Goal: Task Accomplishment & Management: Complete application form

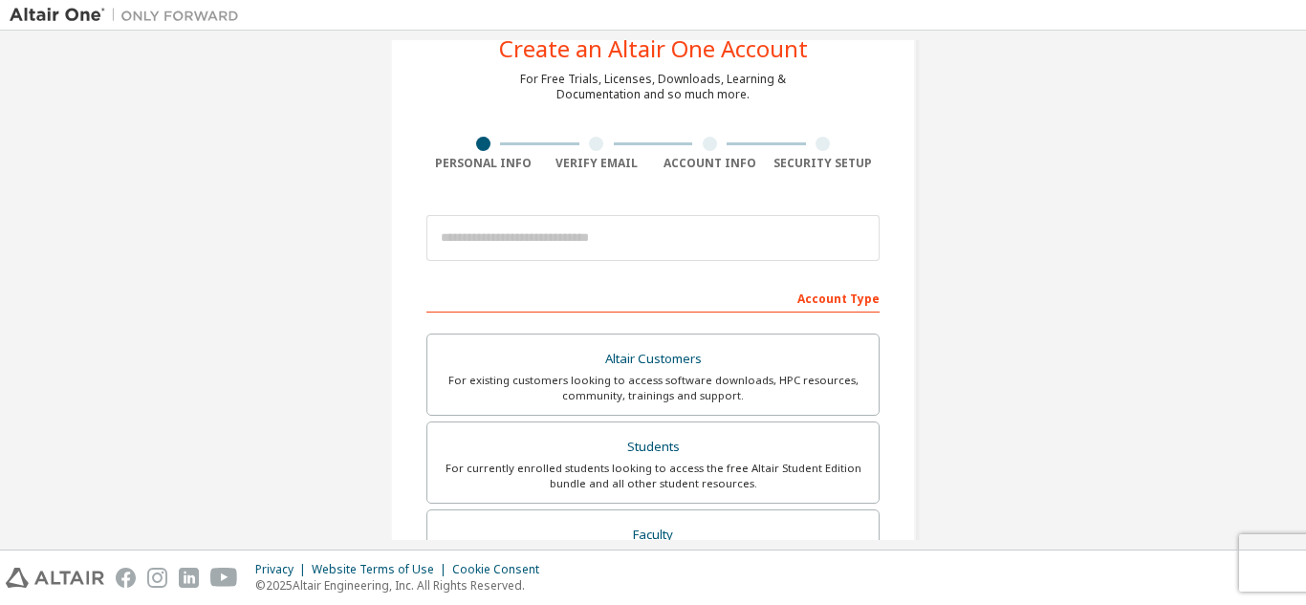
scroll to position [96, 0]
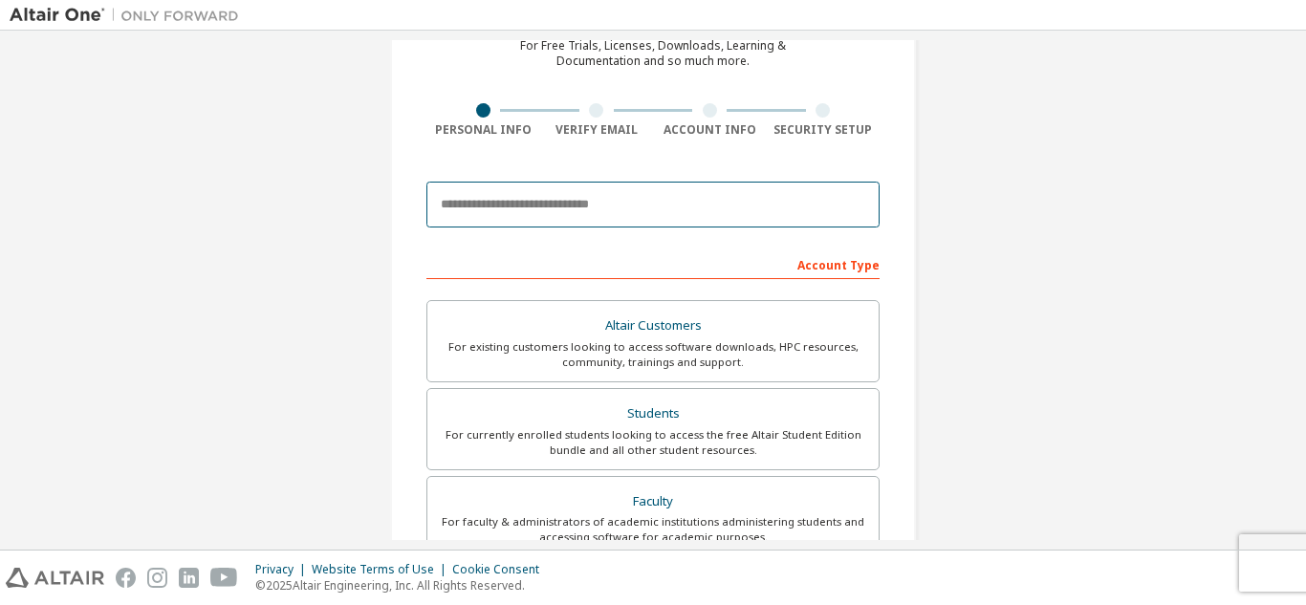
click at [575, 222] on input "email" at bounding box center [652, 205] width 453 height 46
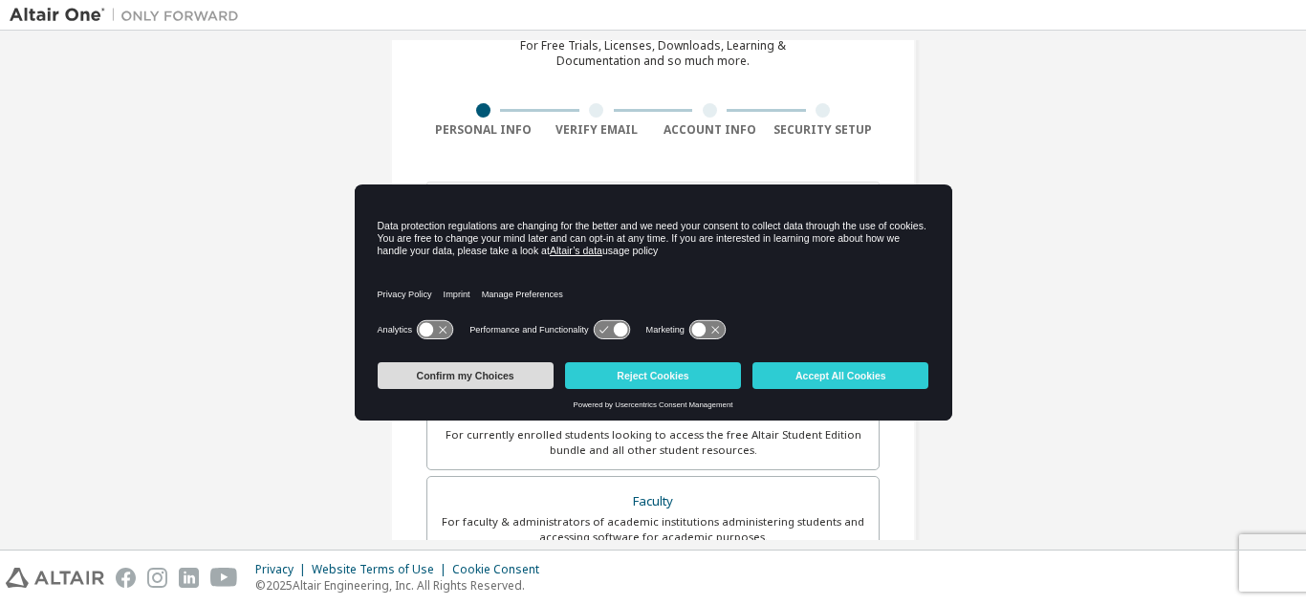
click at [477, 373] on button "Confirm my Choices" at bounding box center [466, 375] width 176 height 27
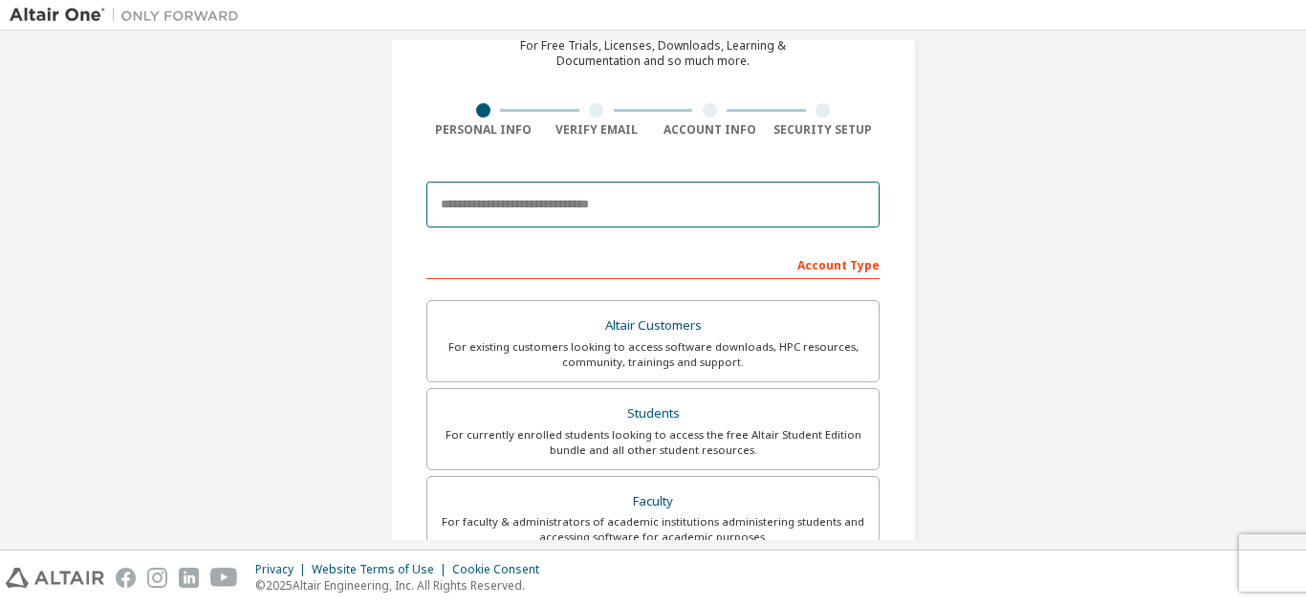
click at [459, 214] on input "email" at bounding box center [652, 205] width 453 height 46
type input "*"
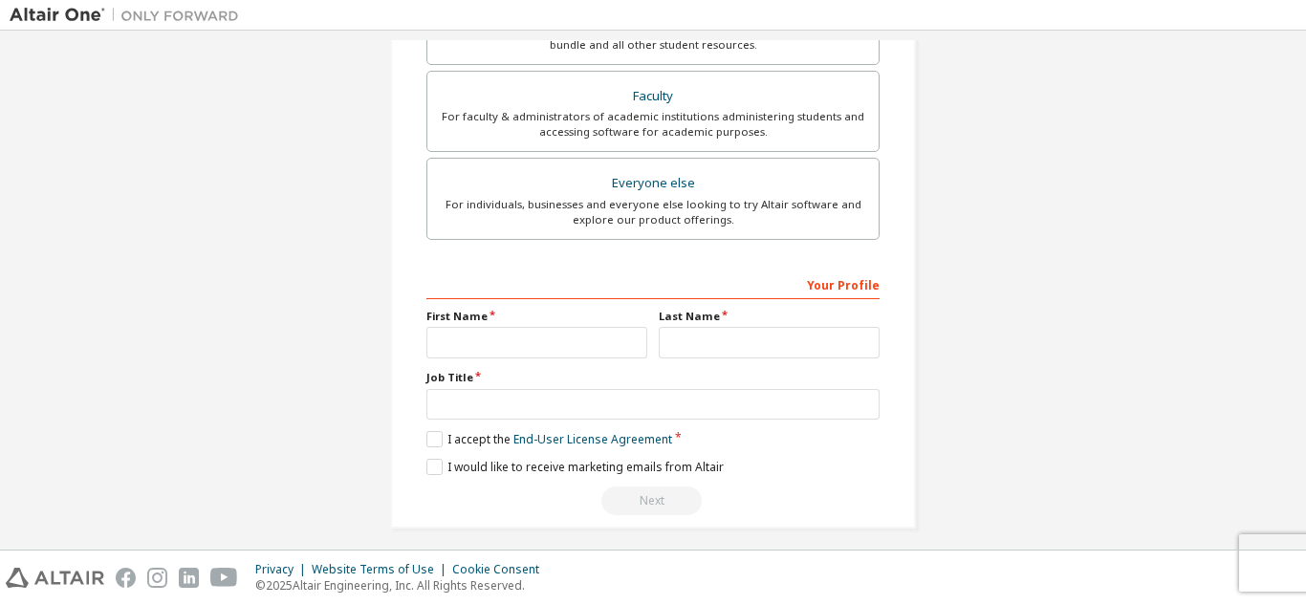
scroll to position [512, 0]
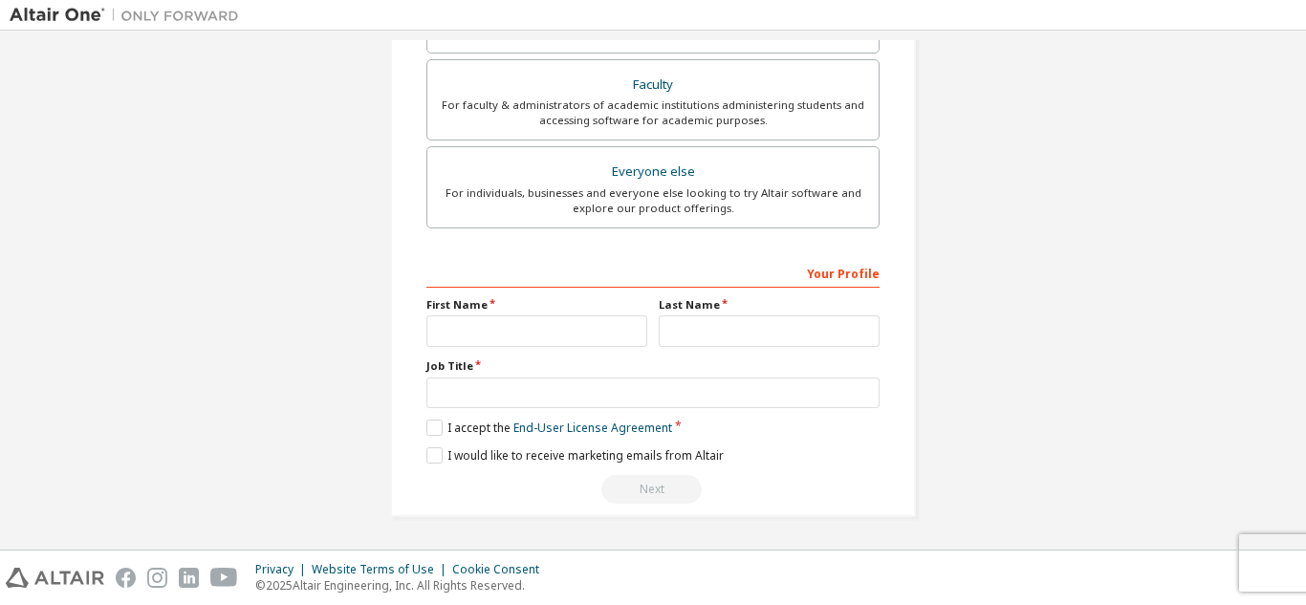
type input "**********"
click at [501, 330] on input "text" at bounding box center [536, 331] width 221 height 32
type input "**********"
click at [681, 315] on input "text" at bounding box center [769, 331] width 221 height 32
type input "********"
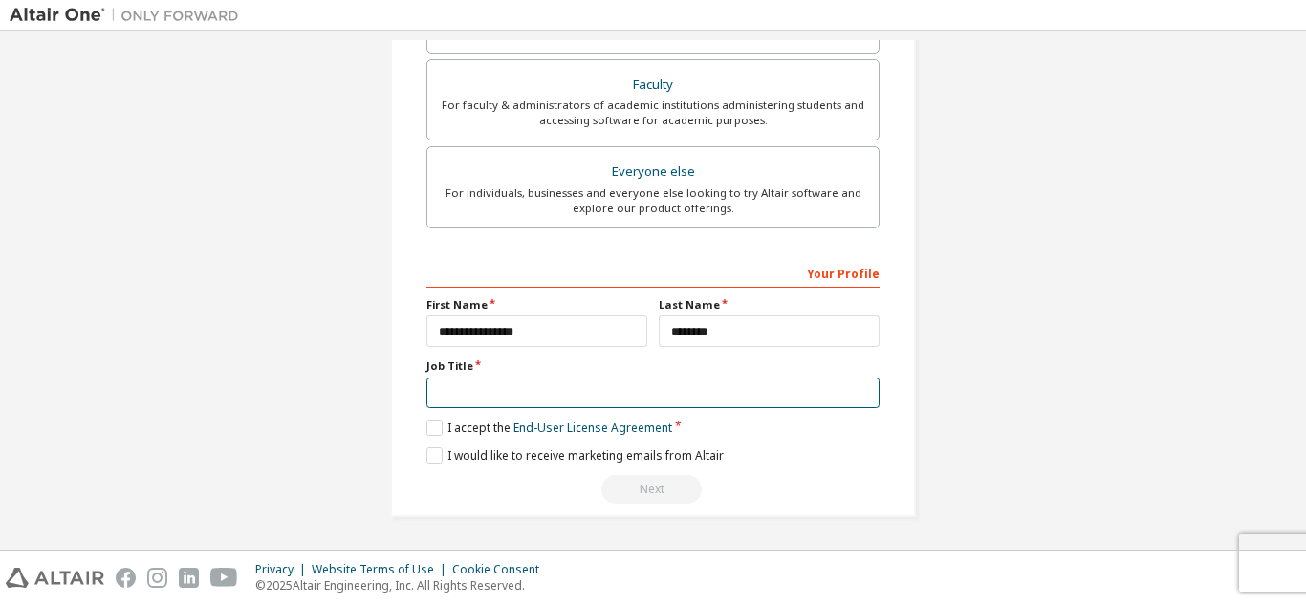
click at [511, 387] on input "text" at bounding box center [652, 394] width 453 height 32
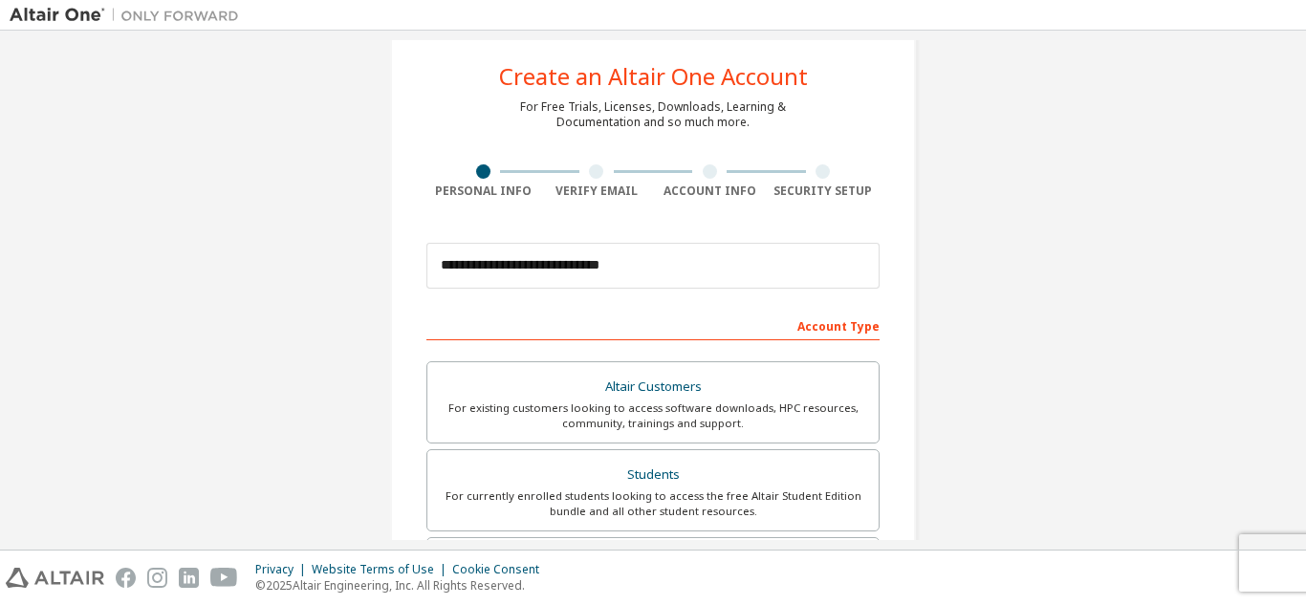
scroll to position [0, 0]
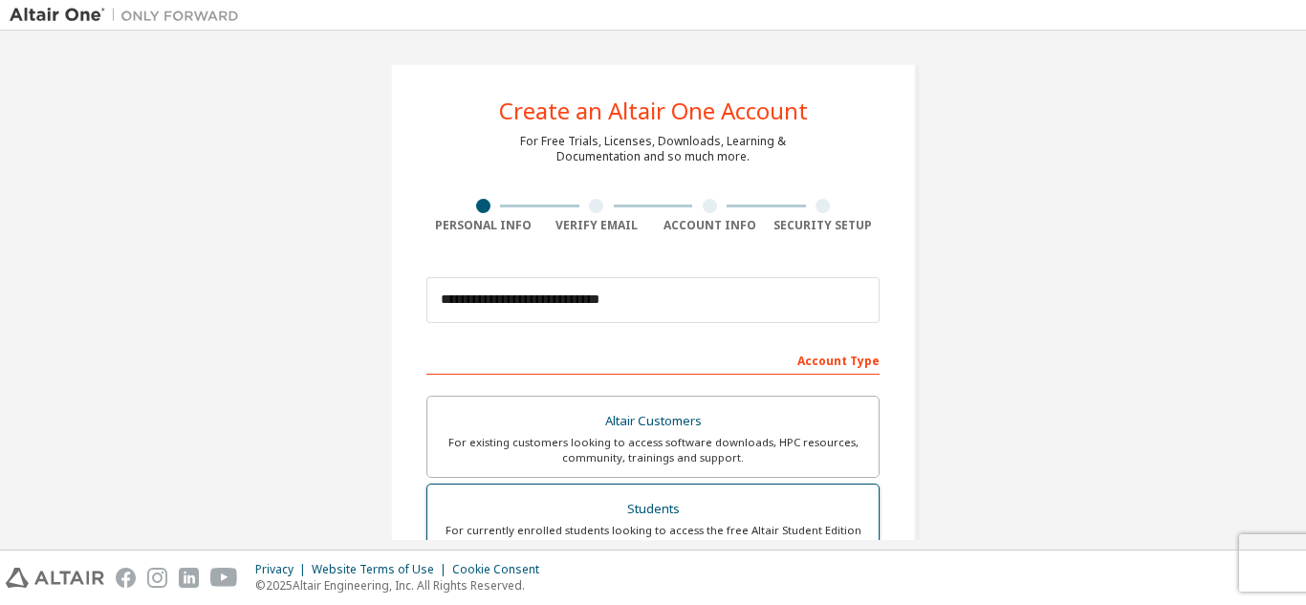
click at [640, 510] on div "Students" at bounding box center [653, 509] width 428 height 27
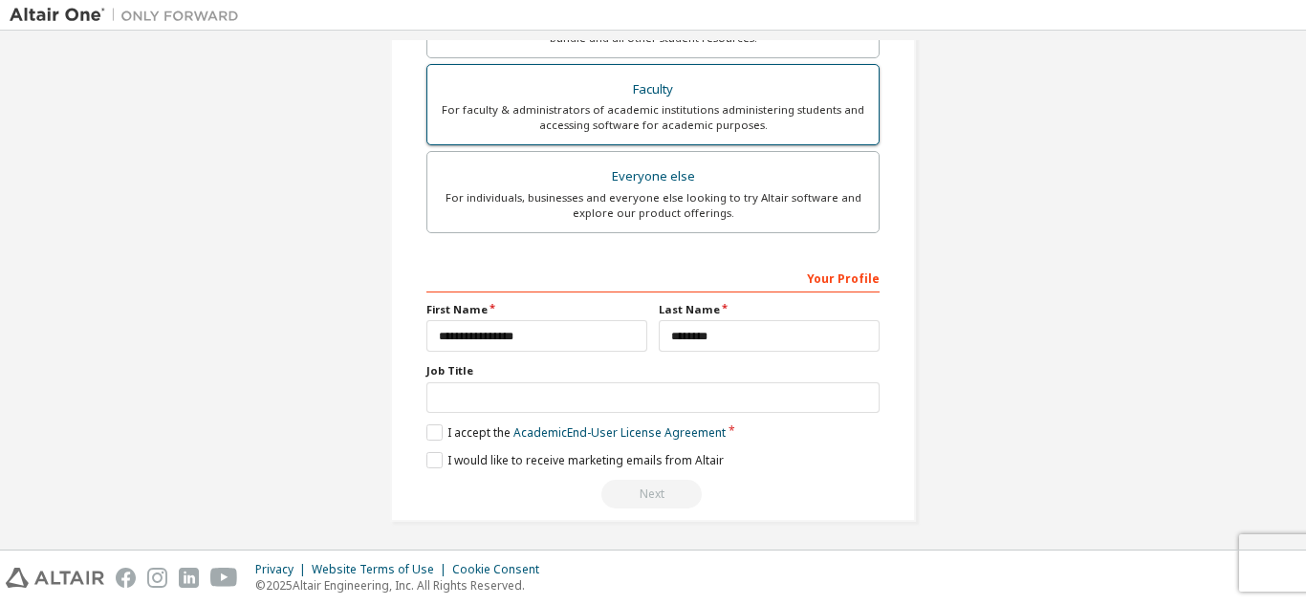
scroll to position [512, 0]
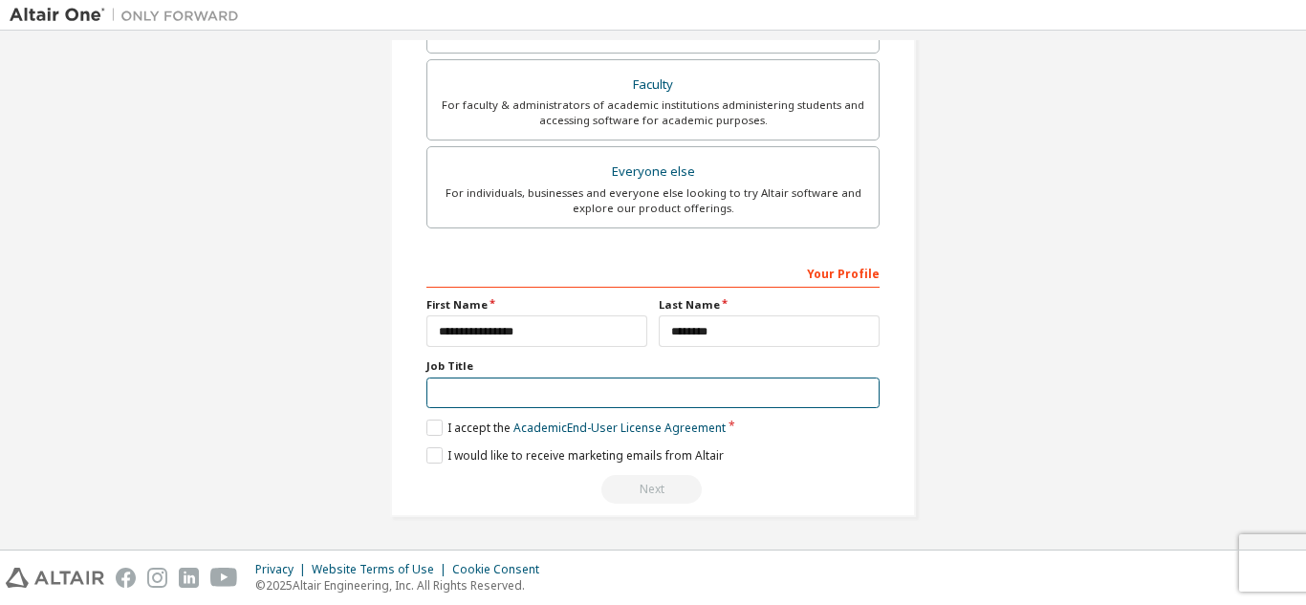
click at [526, 378] on input "text" at bounding box center [652, 394] width 453 height 32
type input "*******"
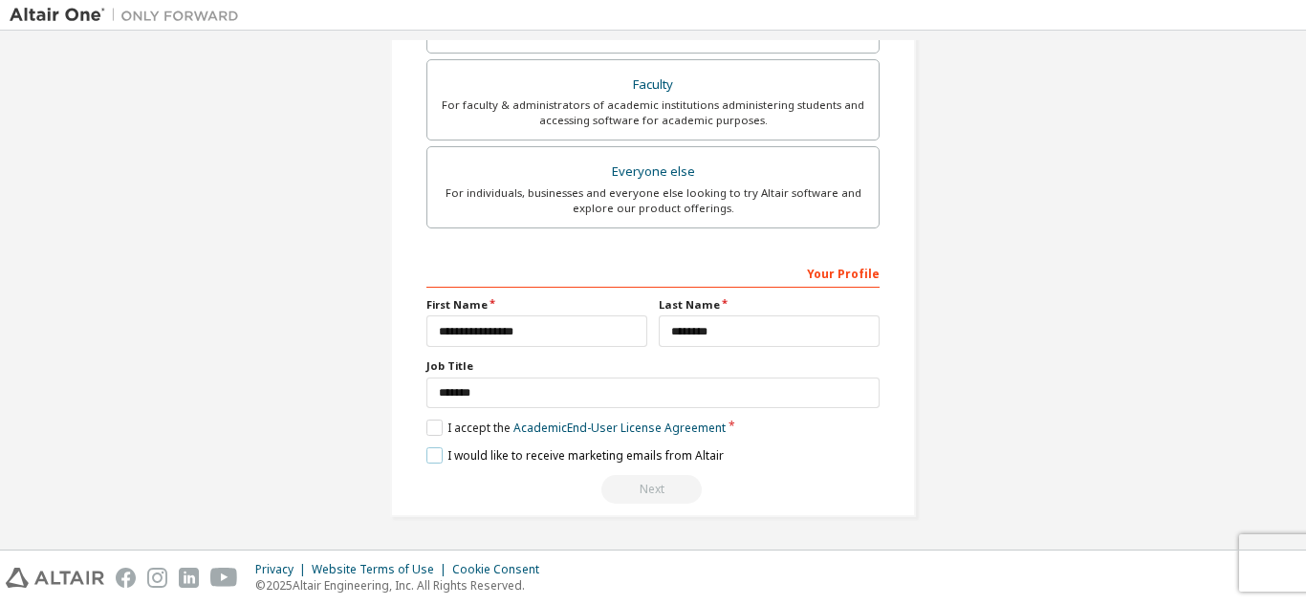
click at [426, 450] on label "I would like to receive marketing emails from Altair" at bounding box center [574, 455] width 297 height 16
click at [426, 433] on label "I accept the Academic End-User License Agreement" at bounding box center [575, 428] width 299 height 16
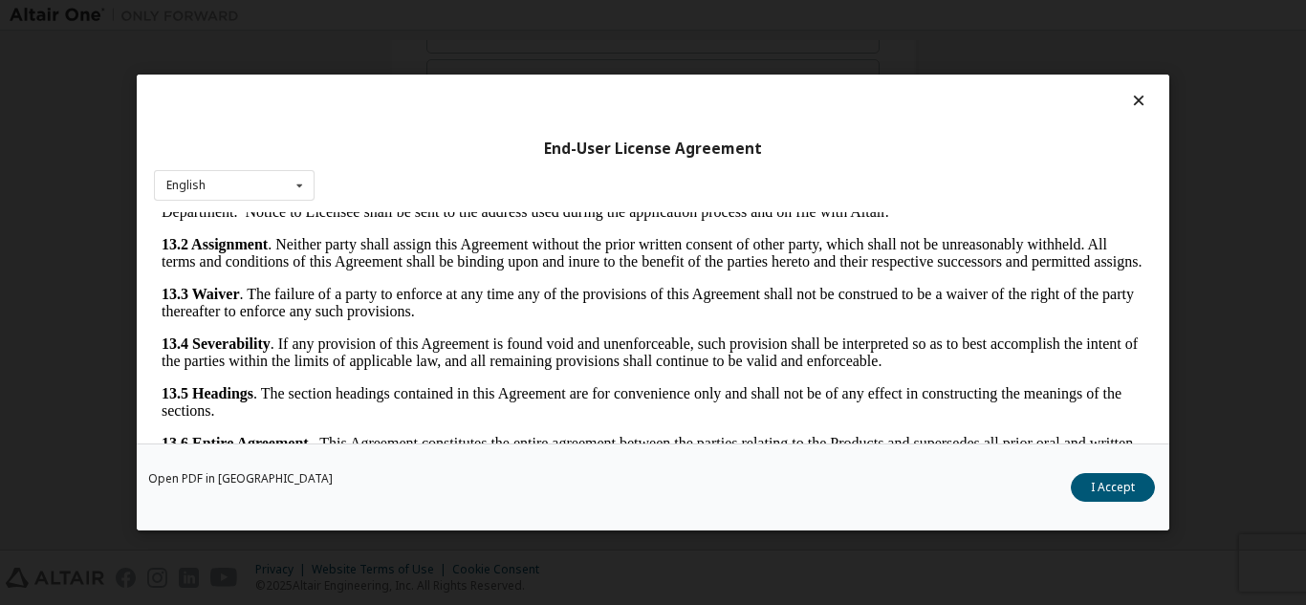
scroll to position [3192, 0]
click at [1105, 480] on button "I Accept" at bounding box center [1113, 487] width 84 height 29
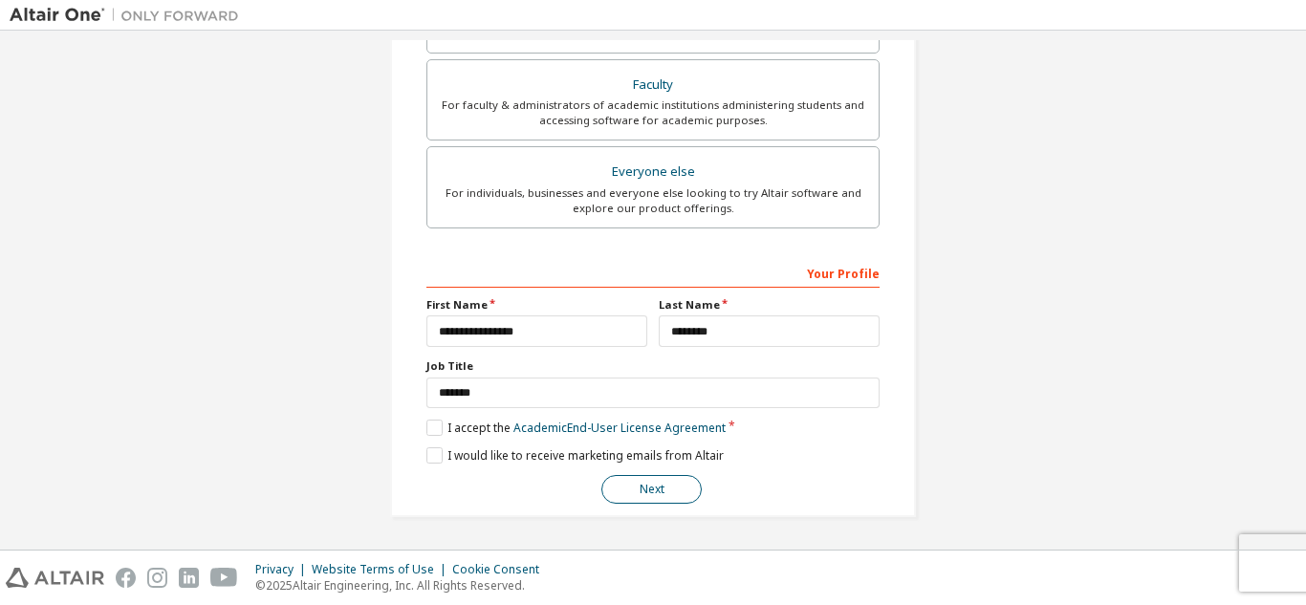
click at [640, 491] on button "Next" at bounding box center [651, 489] width 100 height 29
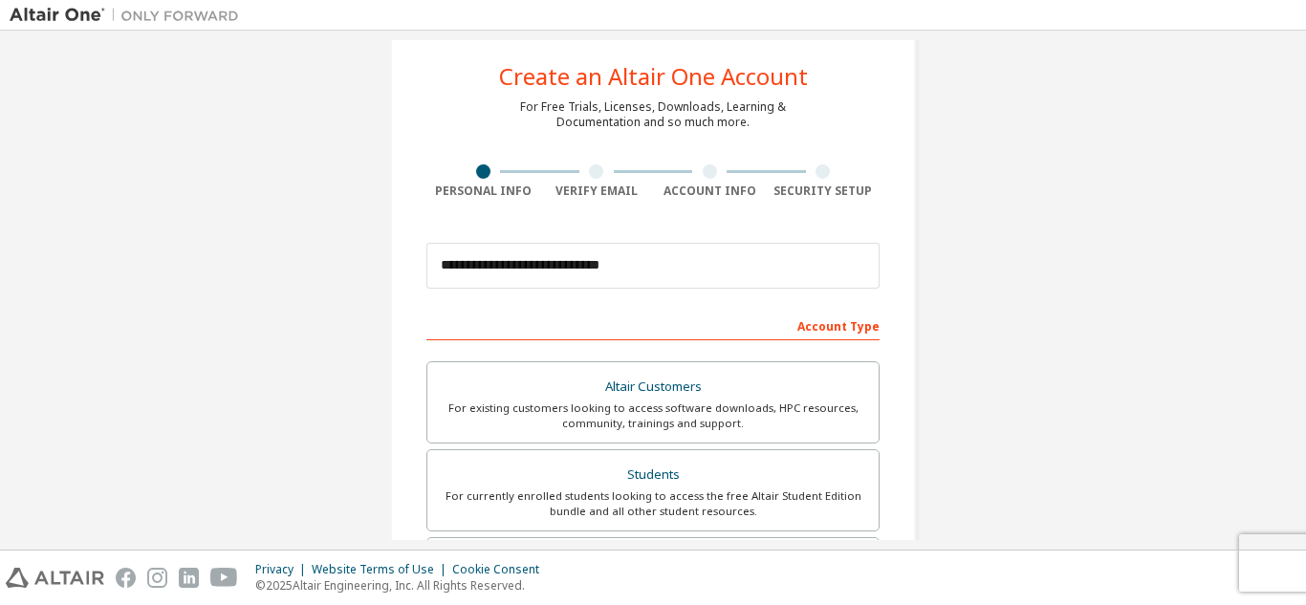
scroll to position [0, 0]
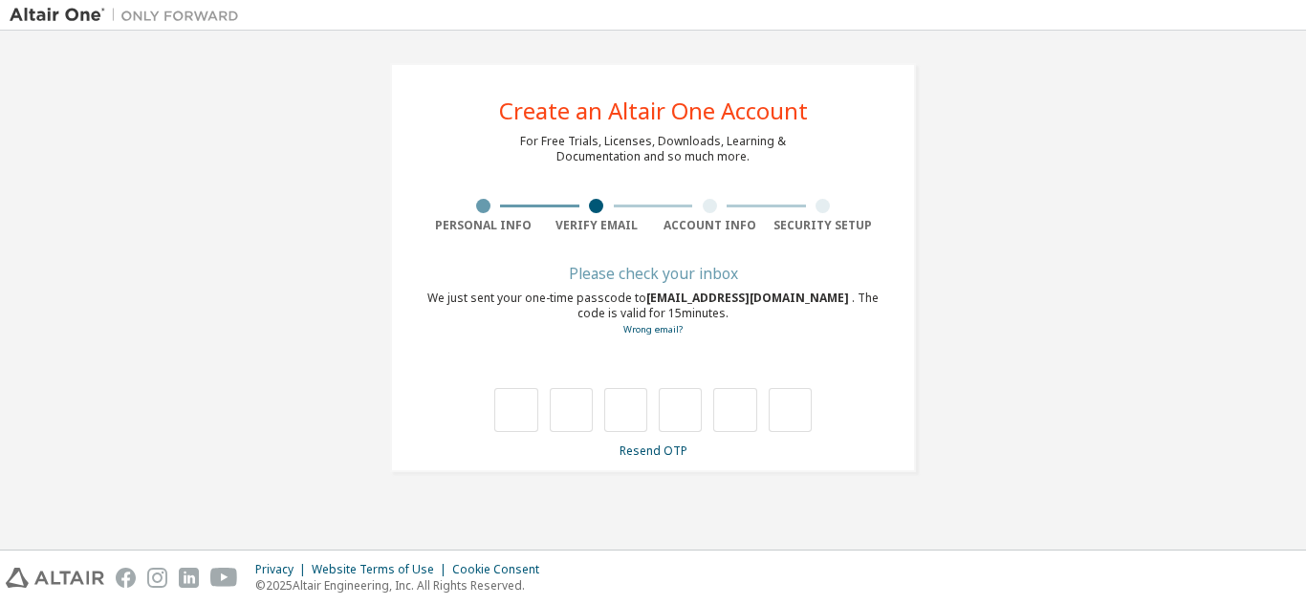
type input "*"
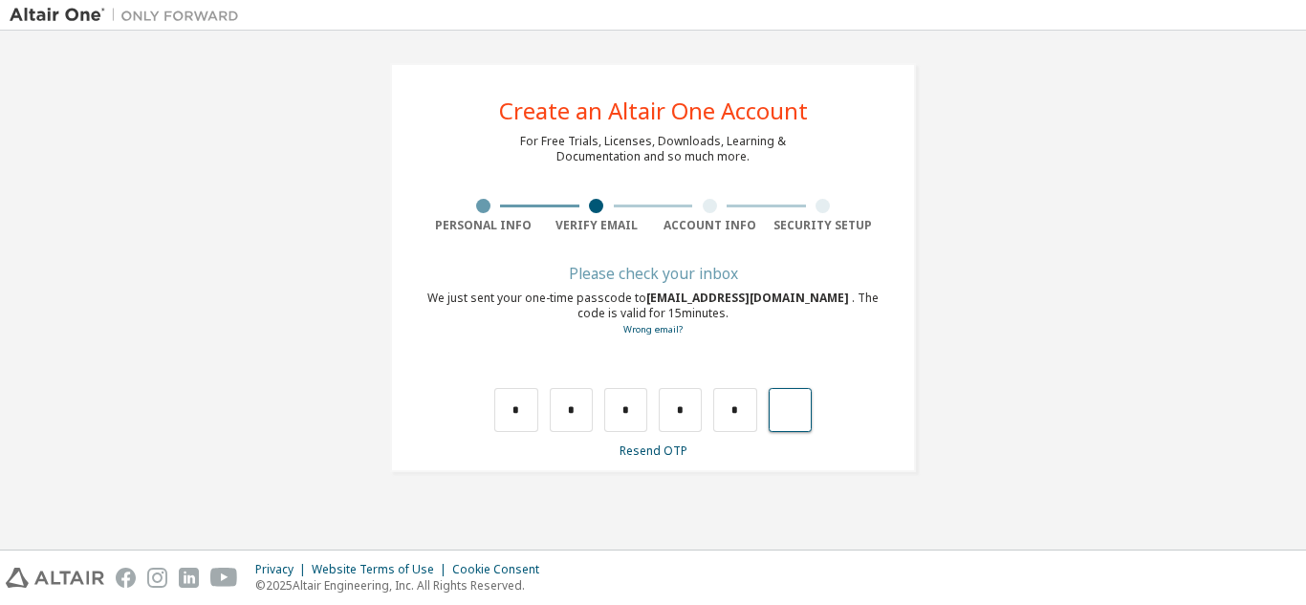
type input "*"
